Goal: Information Seeking & Learning: Find specific fact

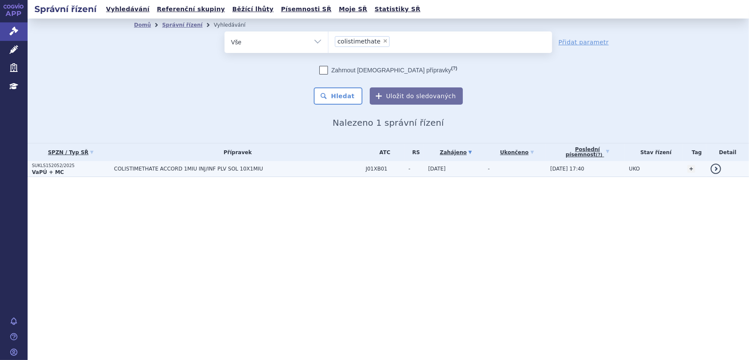
click at [522, 172] on td "-" at bounding box center [515, 169] width 62 height 16
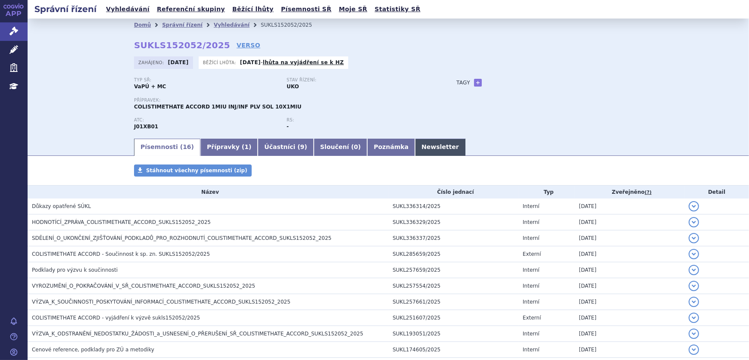
click at [415, 146] on link "Newsletter" at bounding box center [440, 147] width 50 height 17
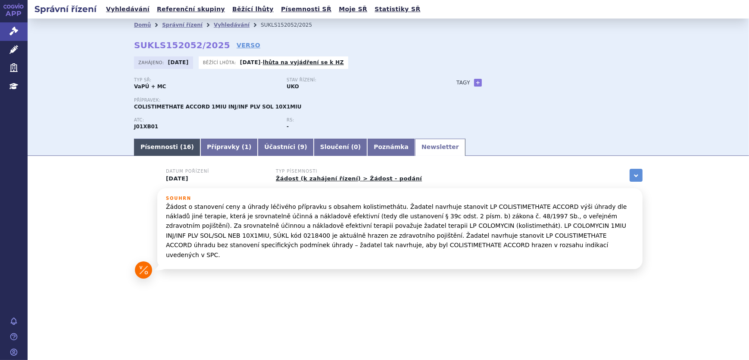
click at [159, 152] on link "Písemnosti ( 16 )" at bounding box center [167, 147] width 66 height 17
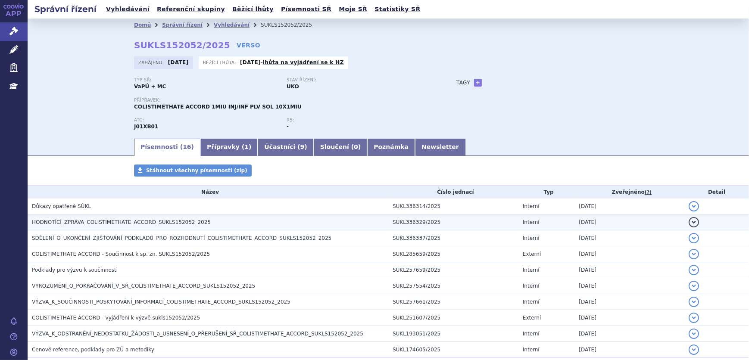
click at [127, 220] on span "HODNOTÍCÍ_ZPRÁVA_COLISTIMETHATE_ACCORD_SUKLS152052_2025" at bounding box center [121, 222] width 179 height 6
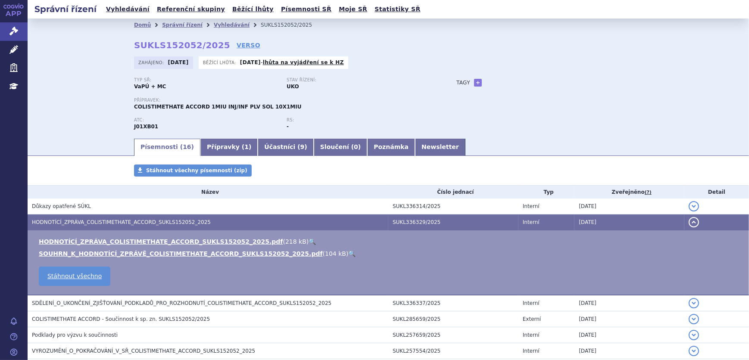
click at [309, 240] on link "🔍" at bounding box center [312, 241] width 7 height 7
